Goal: Information Seeking & Learning: Learn about a topic

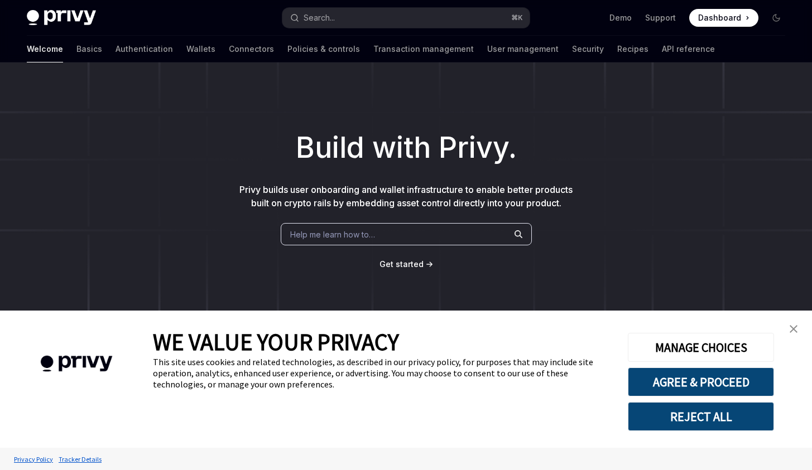
click at [793, 327] on img "close banner" at bounding box center [793, 329] width 8 height 8
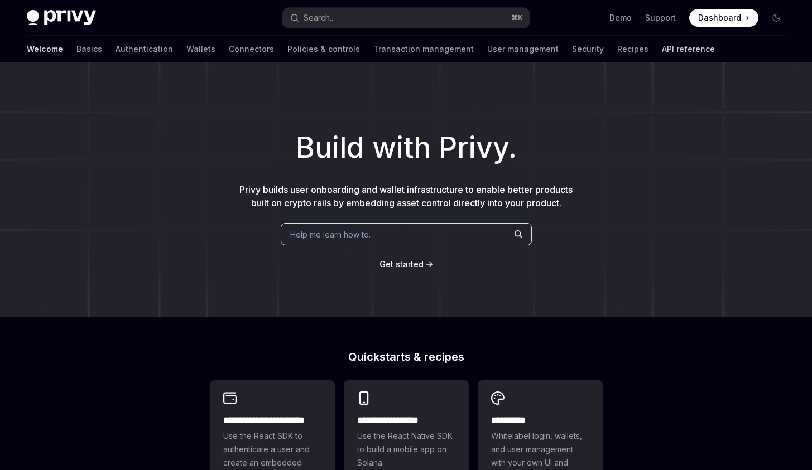
click at [662, 46] on link "API reference" at bounding box center [688, 49] width 53 height 27
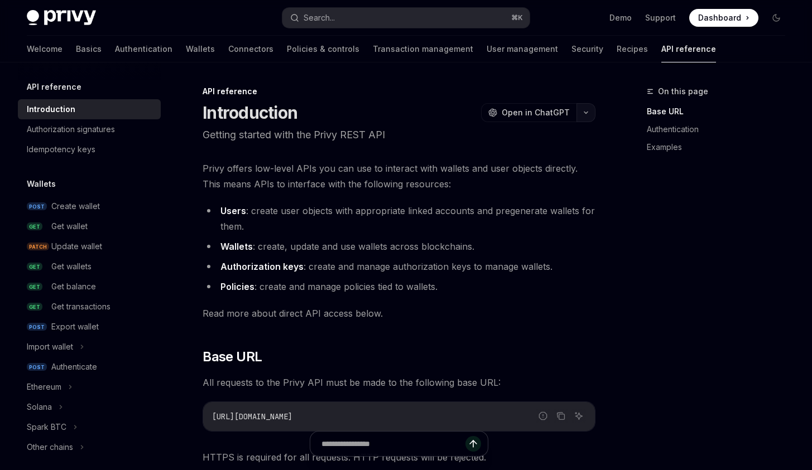
click at [584, 112] on icon "button" at bounding box center [585, 112] width 13 height 4
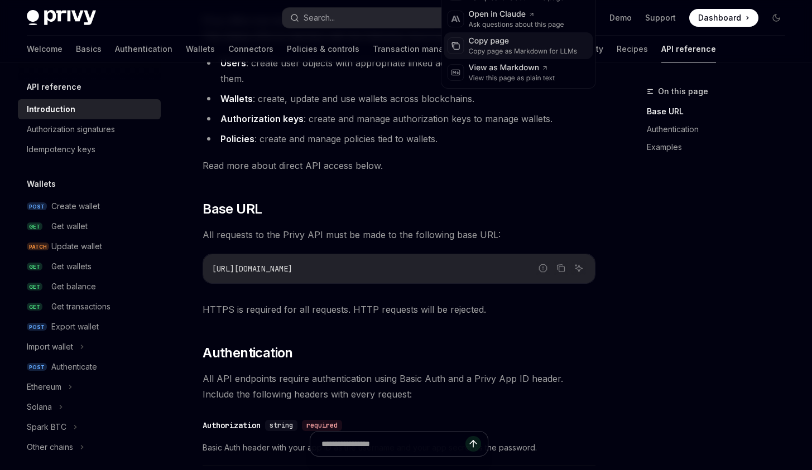
scroll to position [148, 0]
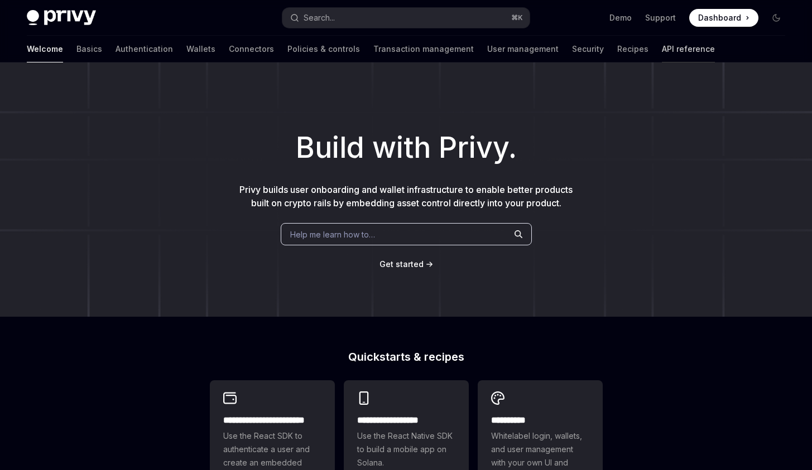
click at [662, 44] on link "API reference" at bounding box center [688, 49] width 53 height 27
type textarea "*"
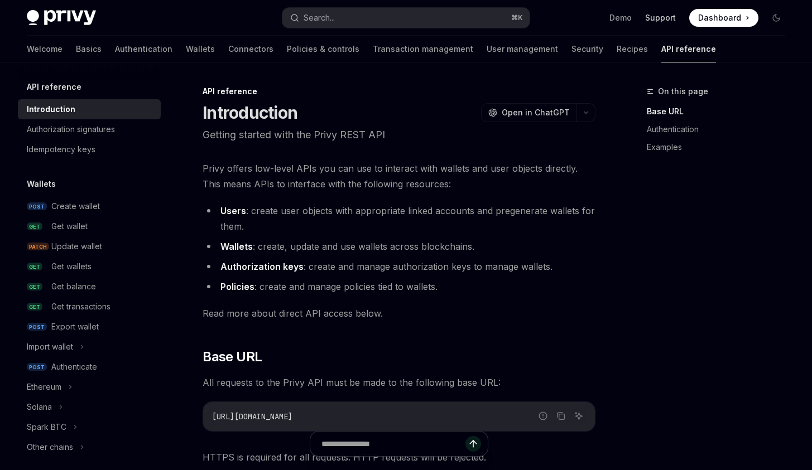
click at [658, 17] on link "Support" at bounding box center [660, 17] width 31 height 11
click at [548, 113] on span "Open in ChatGPT" at bounding box center [536, 112] width 68 height 11
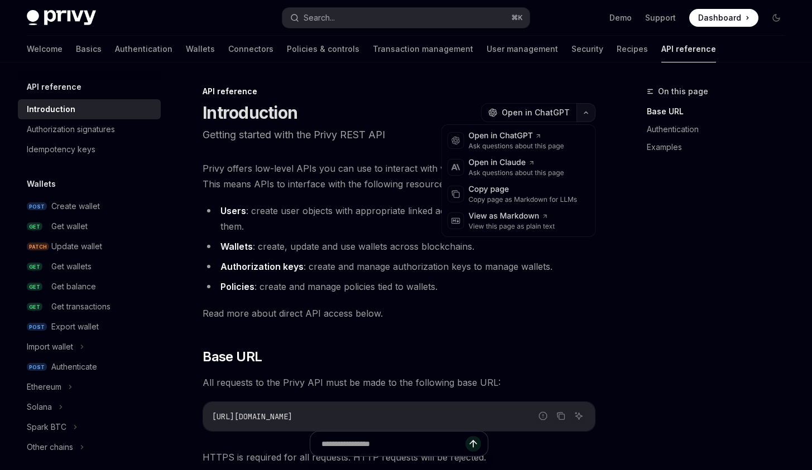
click at [586, 112] on icon "button" at bounding box center [585, 112] width 13 height 4
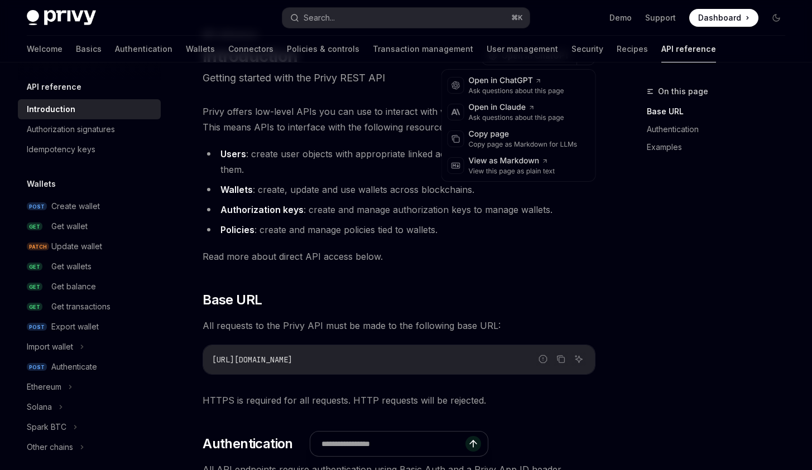
scroll to position [58, 0]
